Goal: Task Accomplishment & Management: Manage account settings

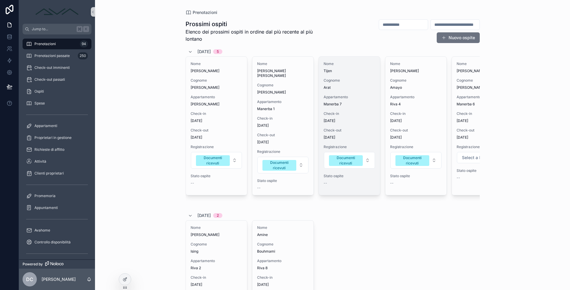
scroll to position [1, 0]
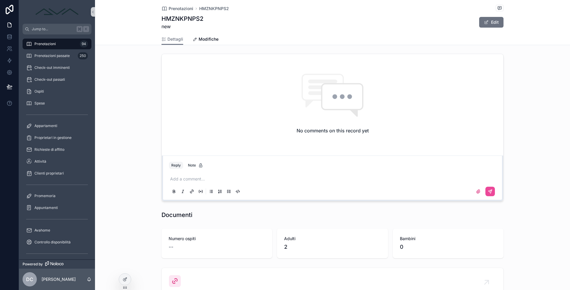
scroll to position [489, 0]
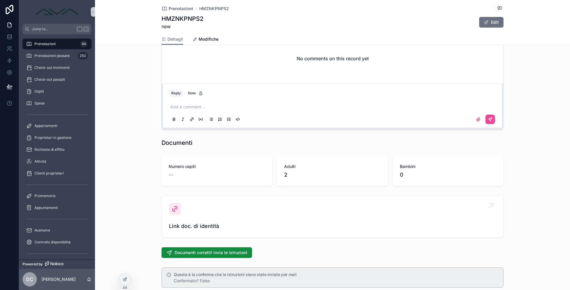
click at [189, 224] on span "Link doc. di identità" at bounding box center [332, 226] width 327 height 8
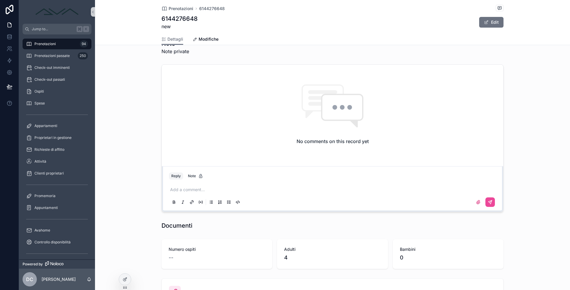
scroll to position [538, 0]
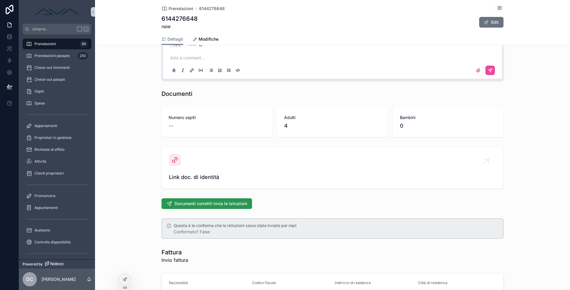
click at [193, 204] on span "Documenti corretti! invia le istruzioni" at bounding box center [211, 204] width 73 height 6
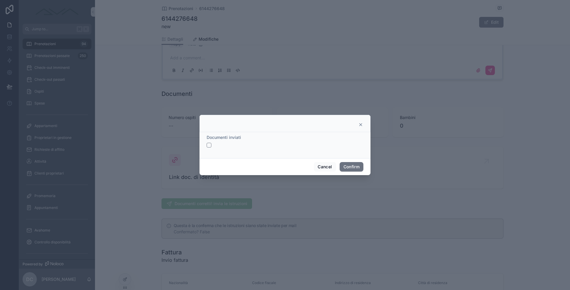
click at [210, 146] on button "button" at bounding box center [209, 145] width 5 height 5
click at [354, 167] on button "Confirm" at bounding box center [352, 167] width 24 height 10
